Goal: Task Accomplishment & Management: Use online tool/utility

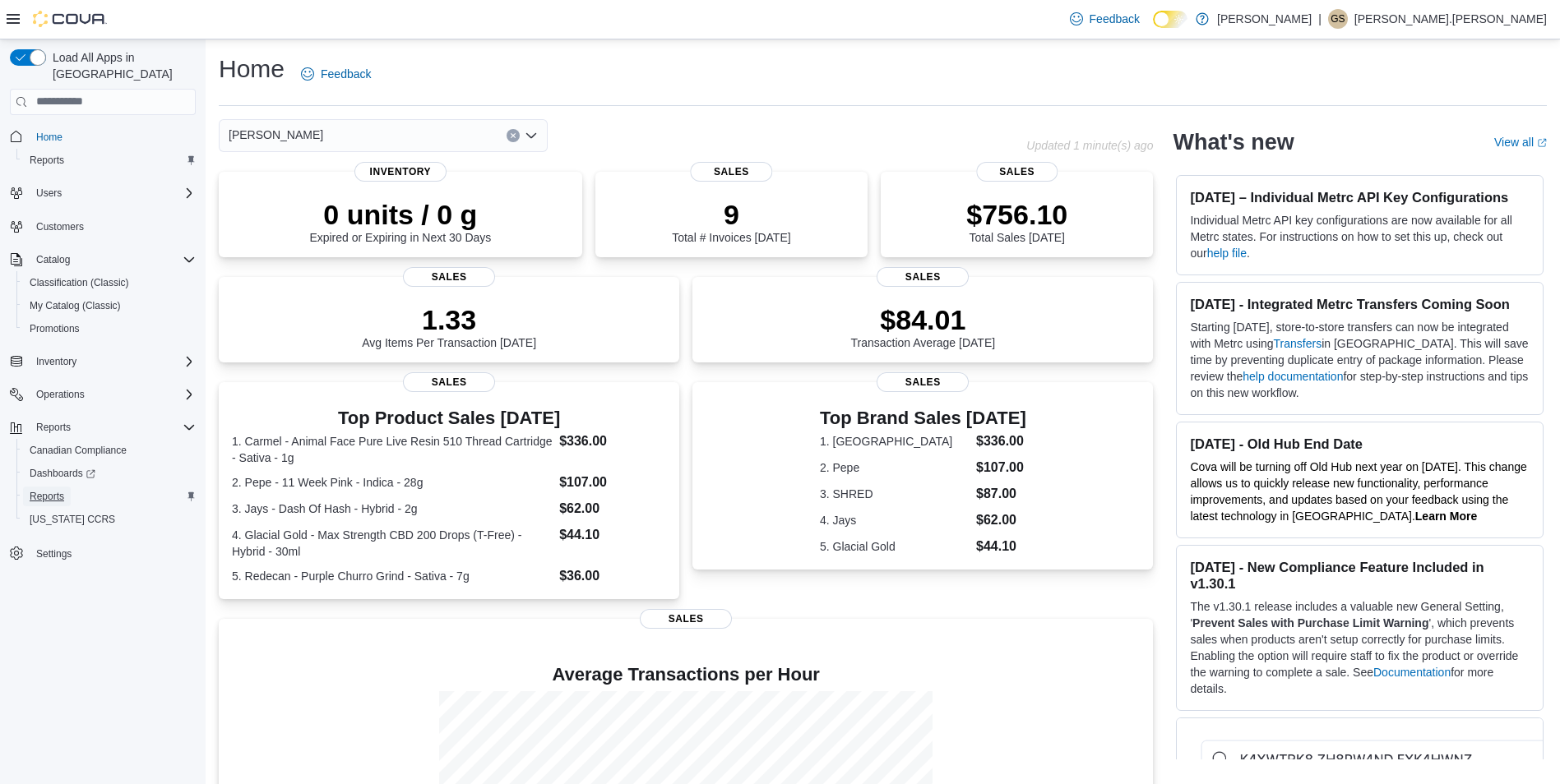
click at [51, 490] on span "Reports" at bounding box center [47, 496] width 34 height 13
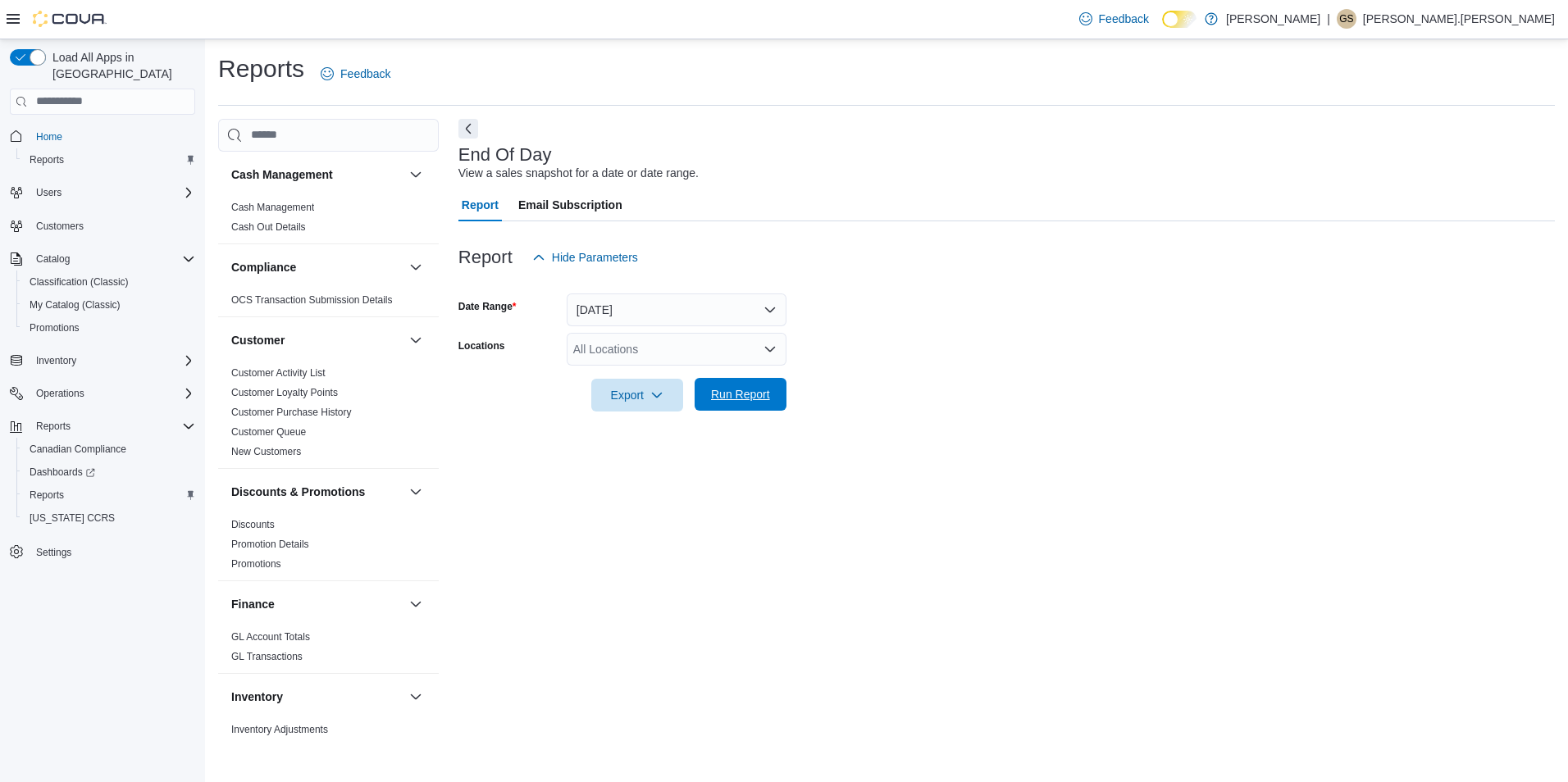
click at [754, 401] on span "Run Report" at bounding box center [740, 394] width 59 height 17
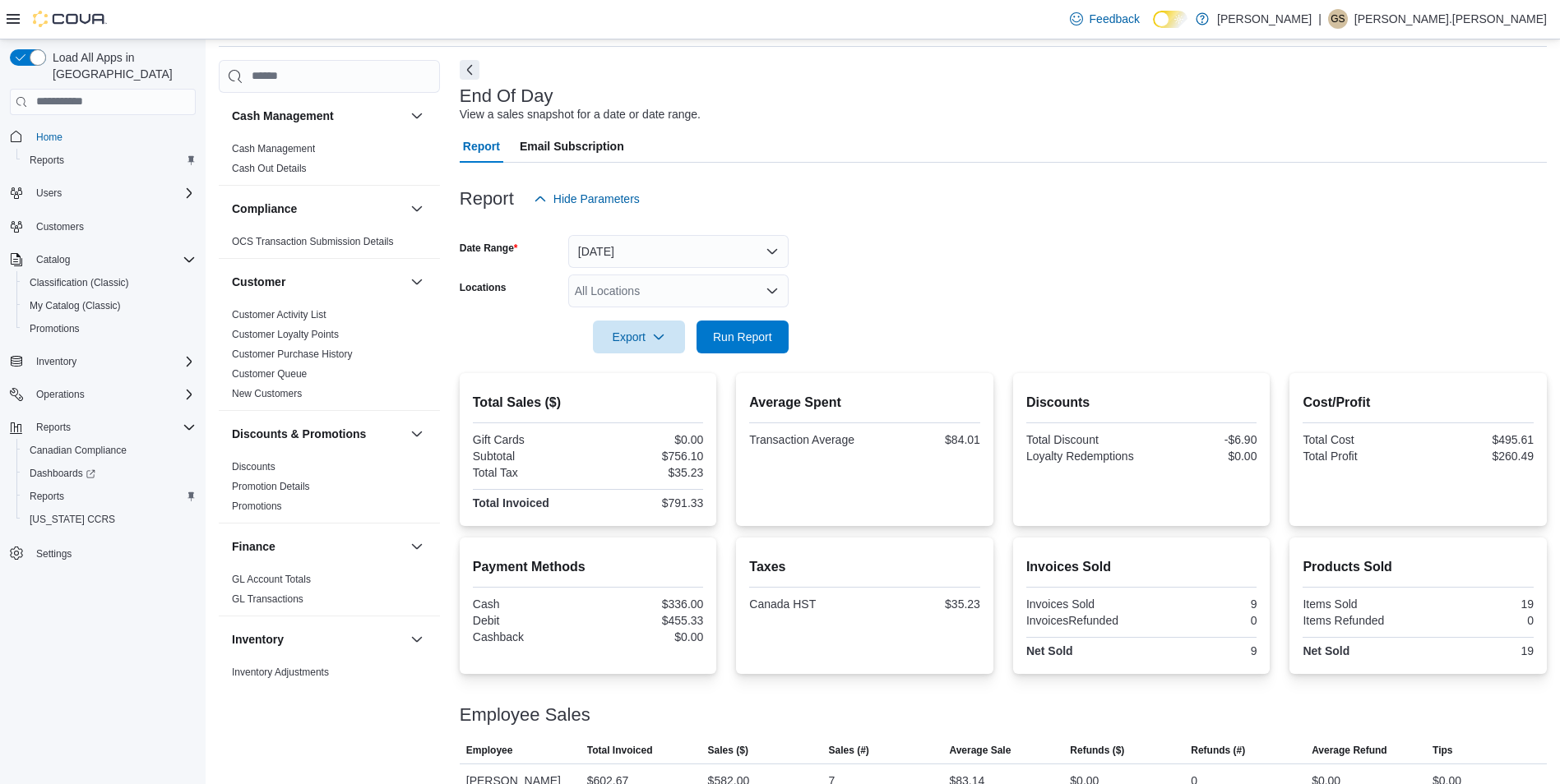
scroll to position [120, 0]
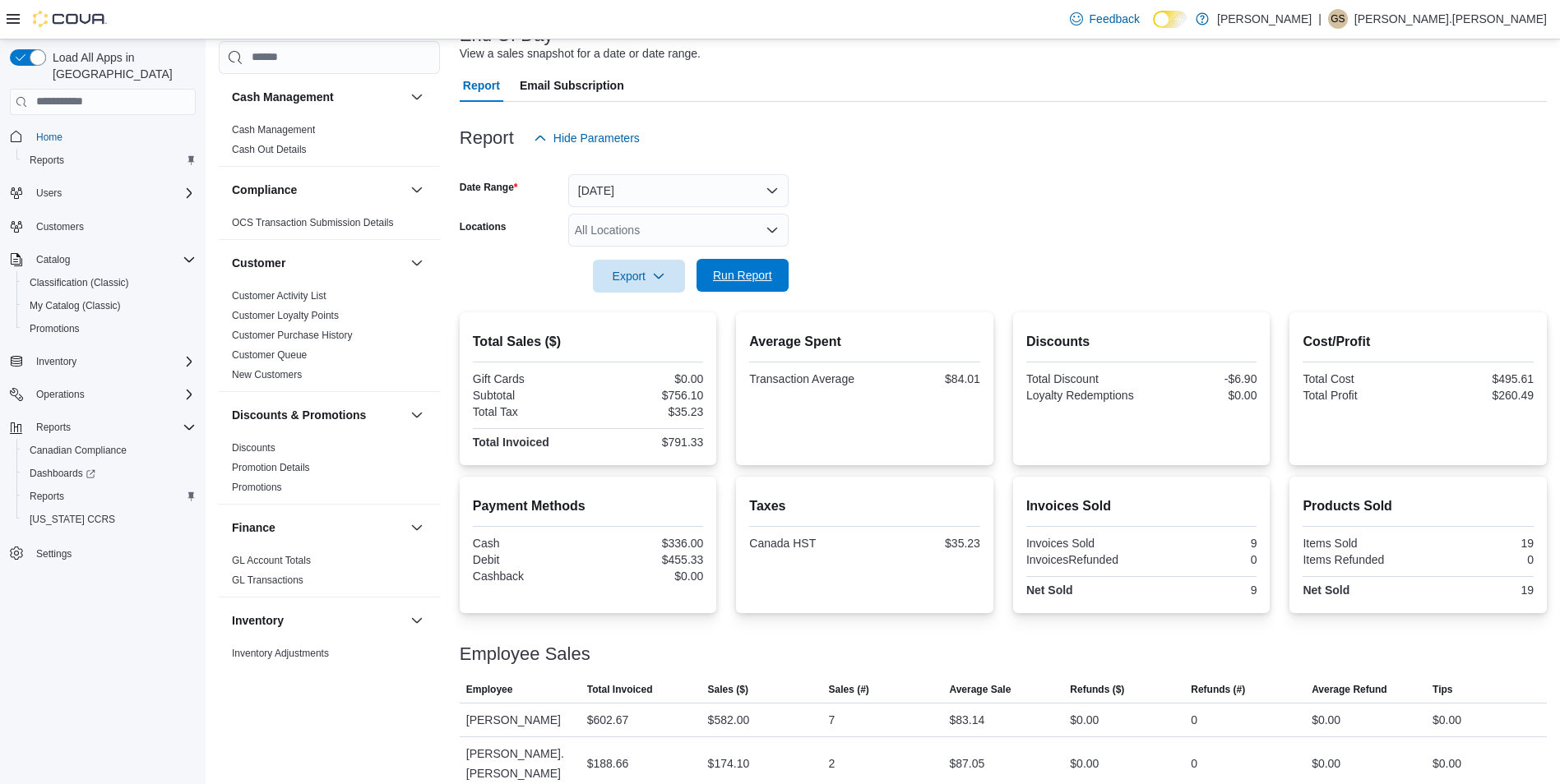
click at [751, 282] on span "Run Report" at bounding box center [742, 275] width 59 height 17
